Goal: Find specific fact: Find specific fact

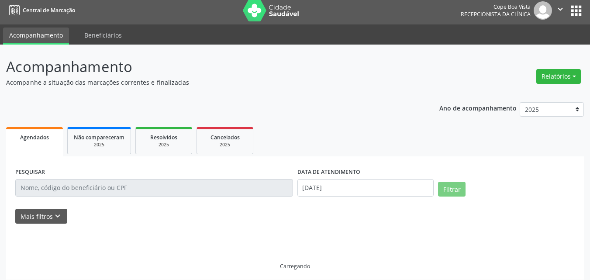
scroll to position [9, 0]
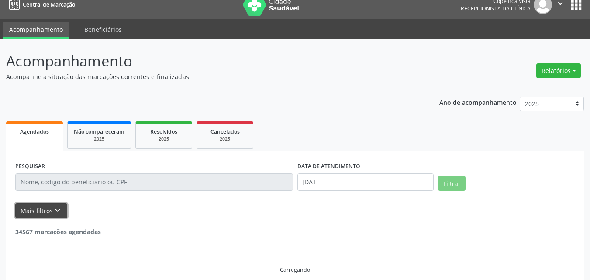
click at [53, 212] on icon "keyboard_arrow_down" at bounding box center [58, 211] width 10 height 10
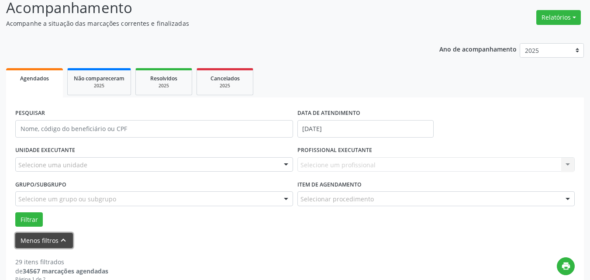
scroll to position [97, 0]
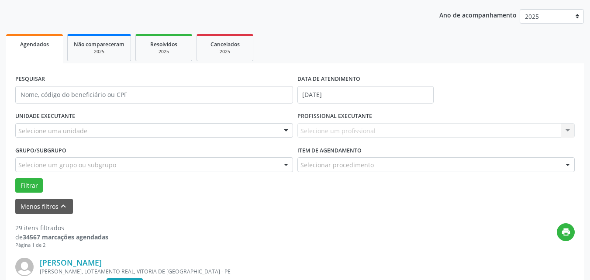
click at [118, 133] on div "Selecione uma unidade" at bounding box center [154, 130] width 278 height 15
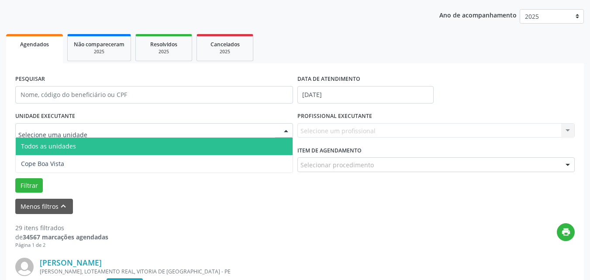
click at [62, 153] on span "Todos as unidades" at bounding box center [154, 146] width 277 height 17
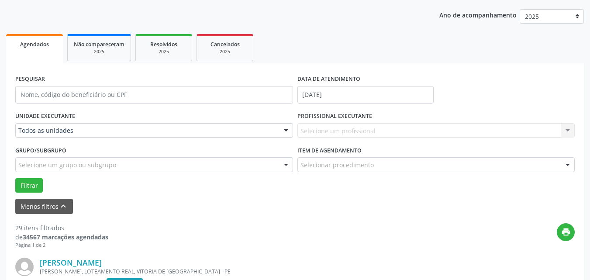
click at [100, 122] on div "UNIDADE EXECUTANTE Todos as unidades Todos as unidades Cope Boa Vista Nenhum re…" at bounding box center [154, 127] width 282 height 34
drag, startPoint x: 81, startPoint y: 129, endPoint x: 83, endPoint y: 151, distance: 22.4
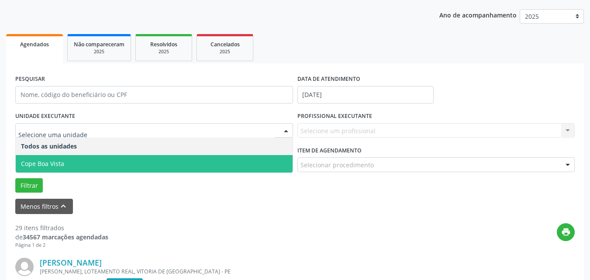
click at [66, 162] on span "Cope Boa Vista" at bounding box center [154, 163] width 277 height 17
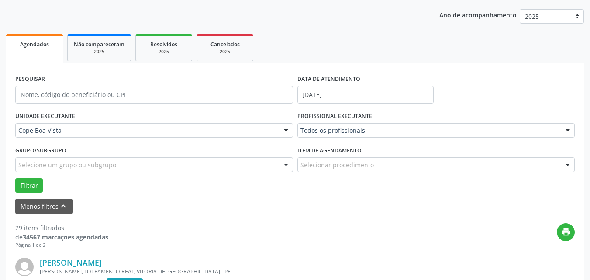
click at [347, 131] on div "Todos os profissionais Todos os profissionais [PERSON_NAME] [PERSON_NAME] | Oto…" at bounding box center [437, 130] width 278 height 15
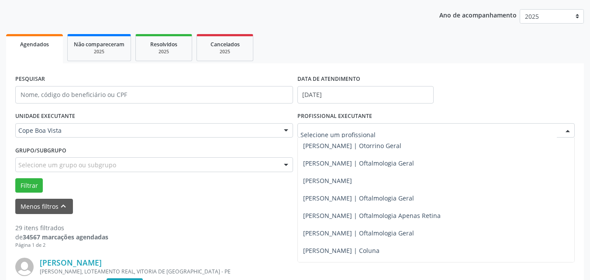
scroll to position [306, 0]
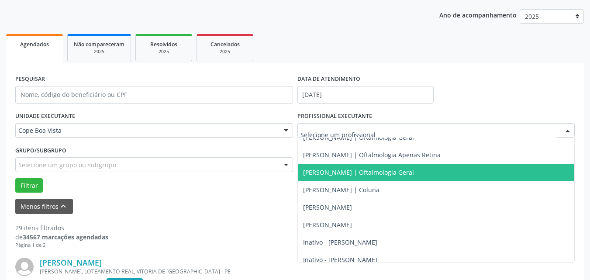
click at [331, 177] on span "[PERSON_NAME] | Oftalmologia Geral" at bounding box center [436, 172] width 277 height 17
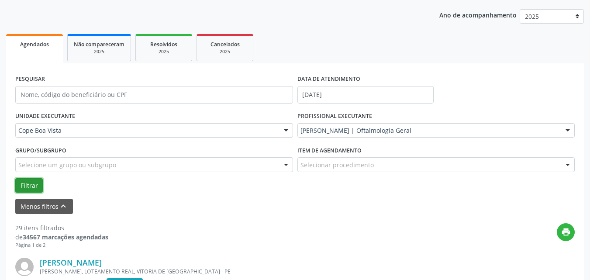
click at [36, 184] on button "Filtrar" at bounding box center [29, 185] width 28 height 15
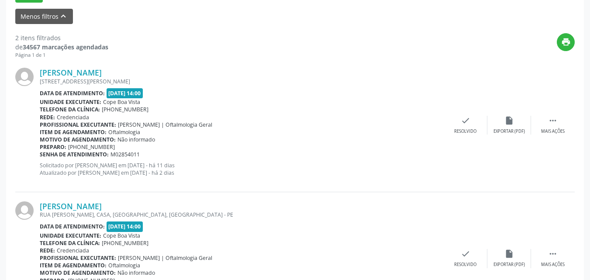
scroll to position [271, 0]
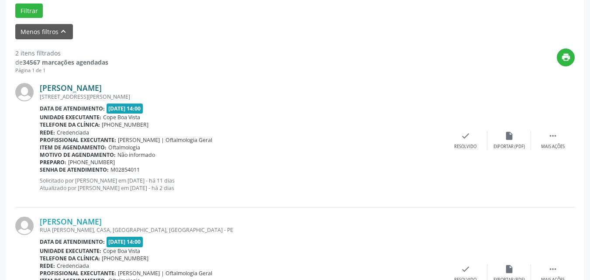
click at [85, 86] on link "[PERSON_NAME]" at bounding box center [71, 88] width 62 height 10
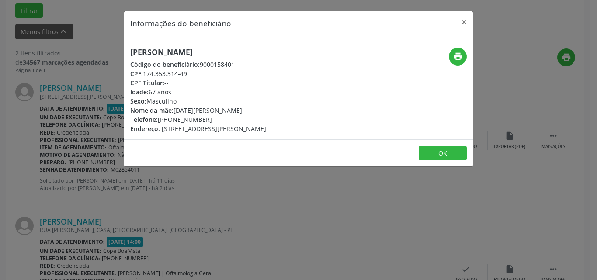
drag, startPoint x: 145, startPoint y: 75, endPoint x: 191, endPoint y: 73, distance: 46.0
click at [191, 73] on div "CPF: 174.353.314-49" at bounding box center [198, 73] width 136 height 9
copy div "174.353.314-49"
click at [440, 152] on button "OK" at bounding box center [443, 153] width 48 height 15
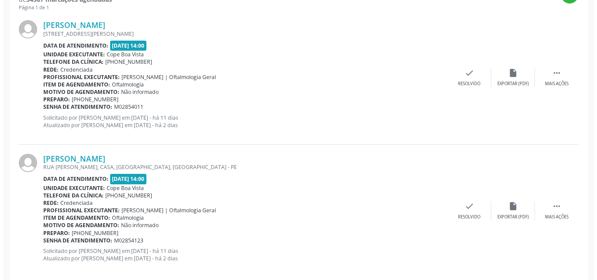
scroll to position [347, 0]
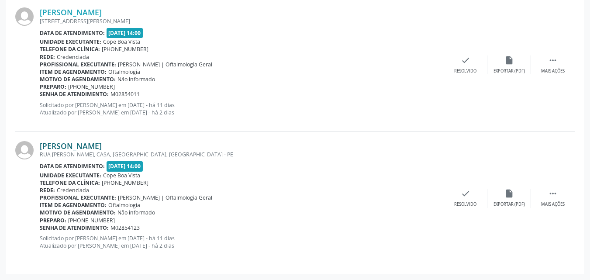
click at [93, 148] on link "[PERSON_NAME]" at bounding box center [71, 146] width 62 height 10
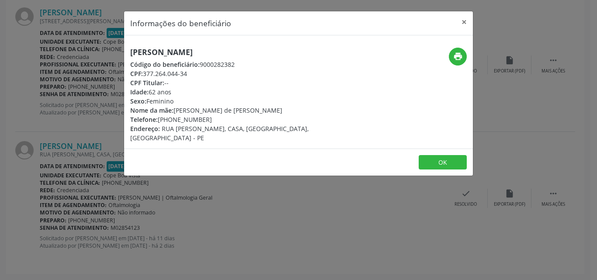
click at [191, 55] on h5 "[PERSON_NAME]" at bounding box center [240, 52] width 220 height 9
drag, startPoint x: 145, startPoint y: 77, endPoint x: 189, endPoint y: 72, distance: 44.4
click at [189, 72] on div "CPF: 377.264.044-34" at bounding box center [240, 73] width 220 height 9
copy div "377.264.044-34"
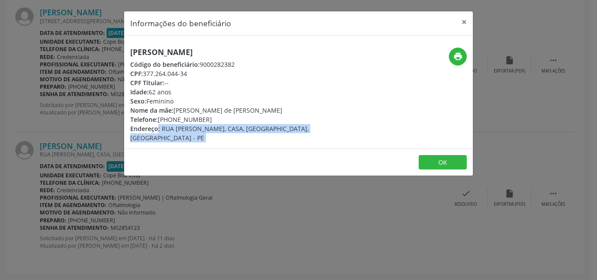
drag, startPoint x: 93, startPoint y: 135, endPoint x: 92, endPoint y: 106, distance: 29.3
click at [95, 123] on div "Informações do beneficiário × [PERSON_NAME] Código do beneficiário: 9000282382 …" at bounding box center [298, 140] width 597 height 280
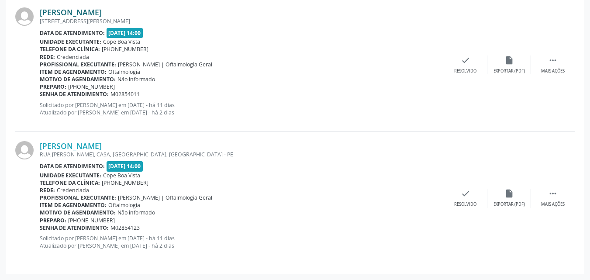
click at [102, 13] on link "[PERSON_NAME]" at bounding box center [71, 12] width 62 height 10
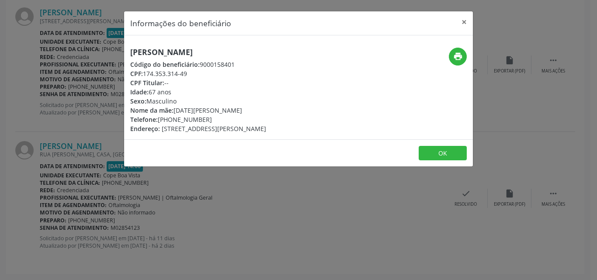
drag, startPoint x: 146, startPoint y: 75, endPoint x: 189, endPoint y: 71, distance: 43.9
click at [189, 71] on div "CPF: 174.353.314-49" at bounding box center [198, 73] width 136 height 9
copy div "174.353.314-49"
click at [85, 159] on div "Informações do beneficiário × [PERSON_NAME] Código do beneficiário: 9000158401 …" at bounding box center [298, 140] width 597 height 280
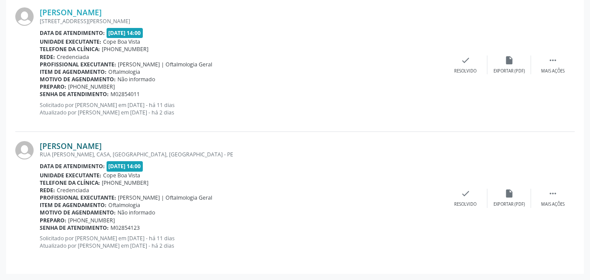
click at [86, 150] on link "[PERSON_NAME]" at bounding box center [71, 146] width 62 height 10
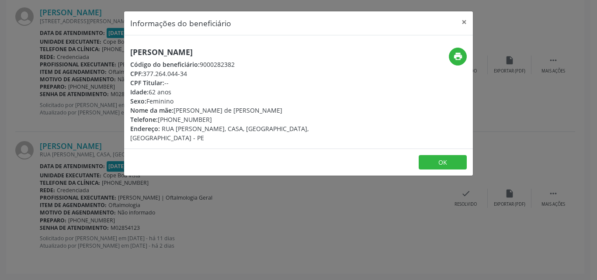
drag, startPoint x: 146, startPoint y: 71, endPoint x: 188, endPoint y: 71, distance: 41.5
click at [188, 71] on div "CPF: 377.264.044-34" at bounding box center [240, 73] width 220 height 9
copy div "377.264.044-34"
